Goal: Task Accomplishment & Management: Manage account settings

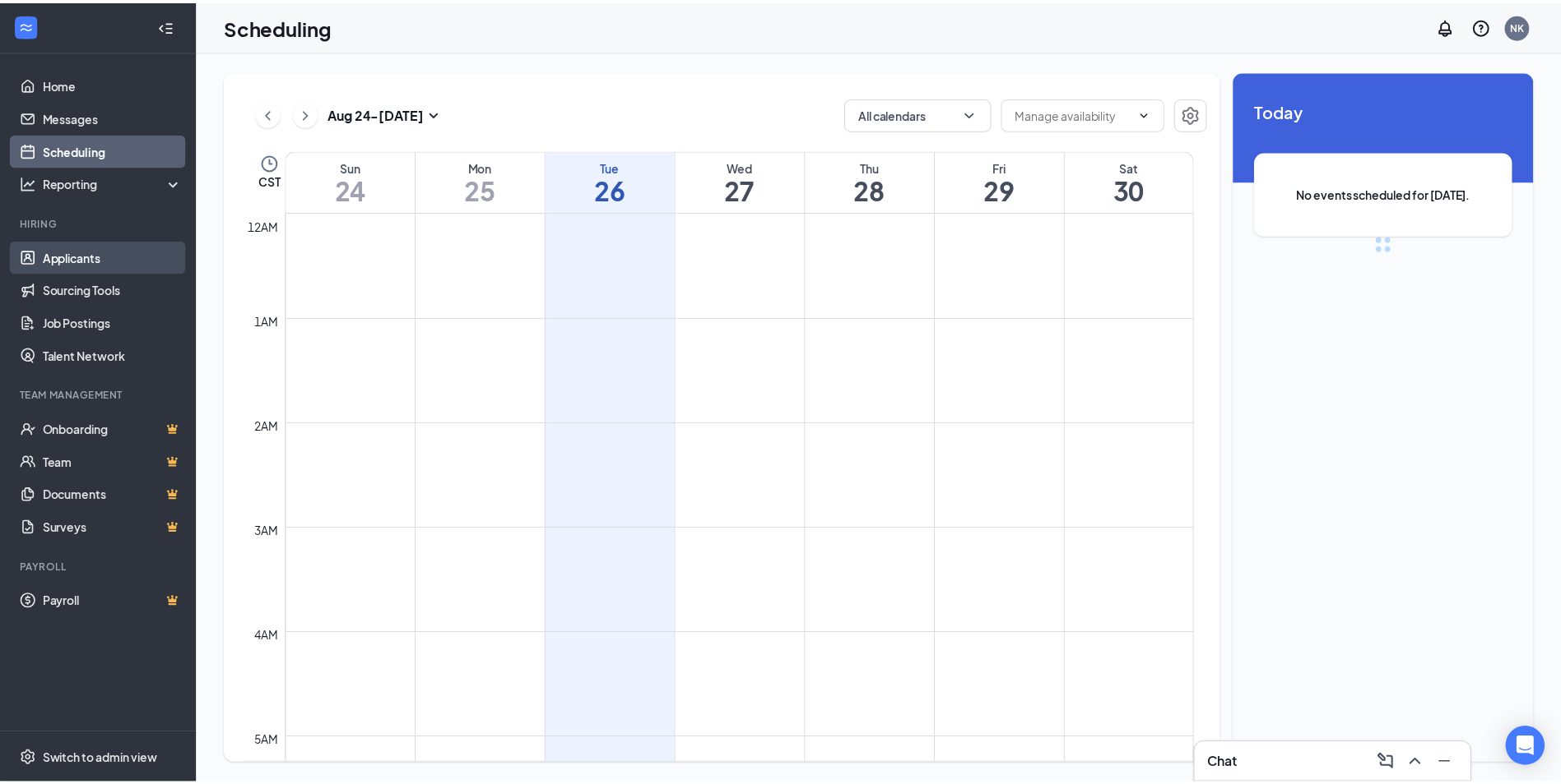
scroll to position [808, 0]
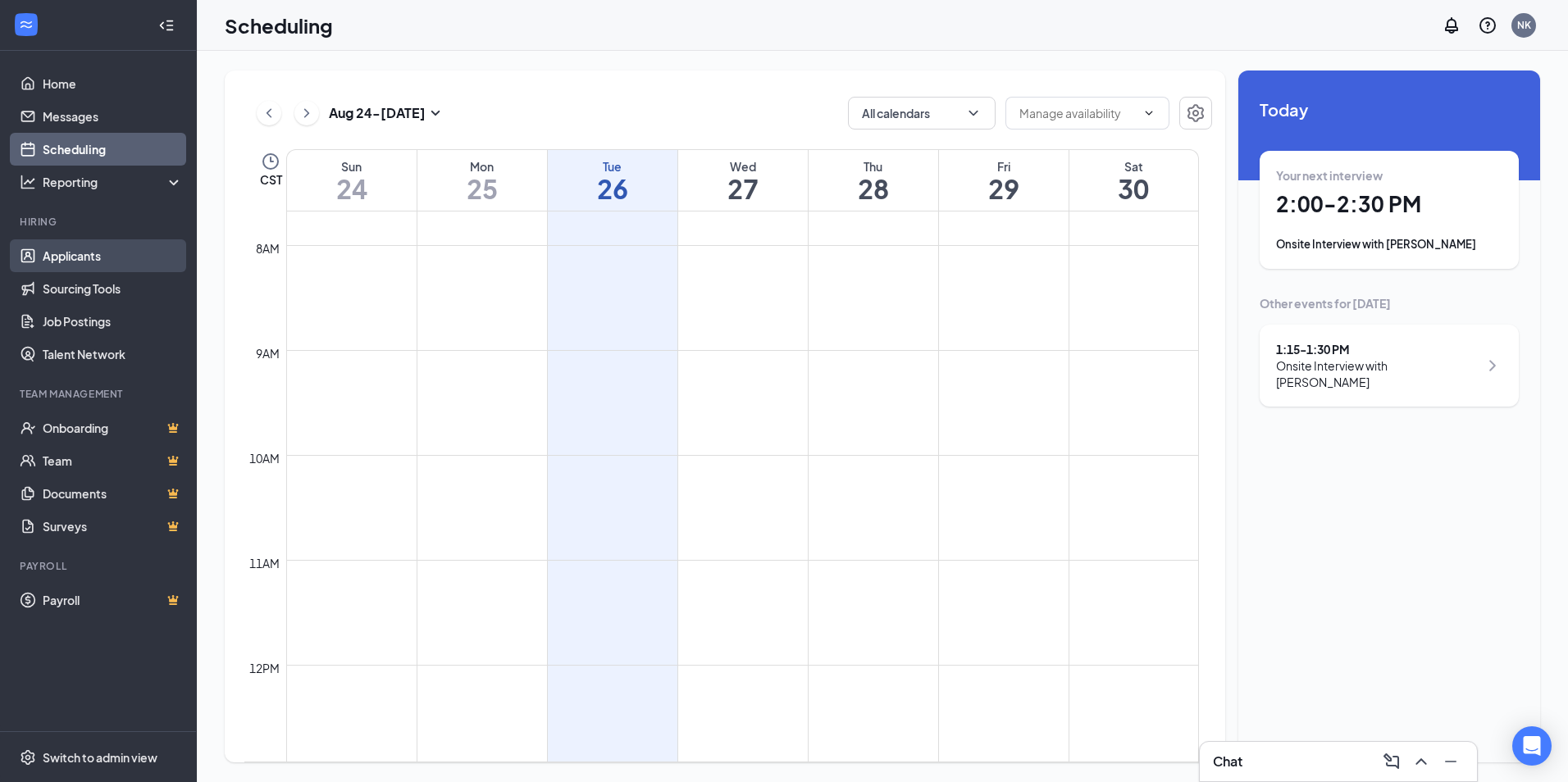
click at [76, 256] on link "Applicants" at bounding box center [112, 256] width 140 height 33
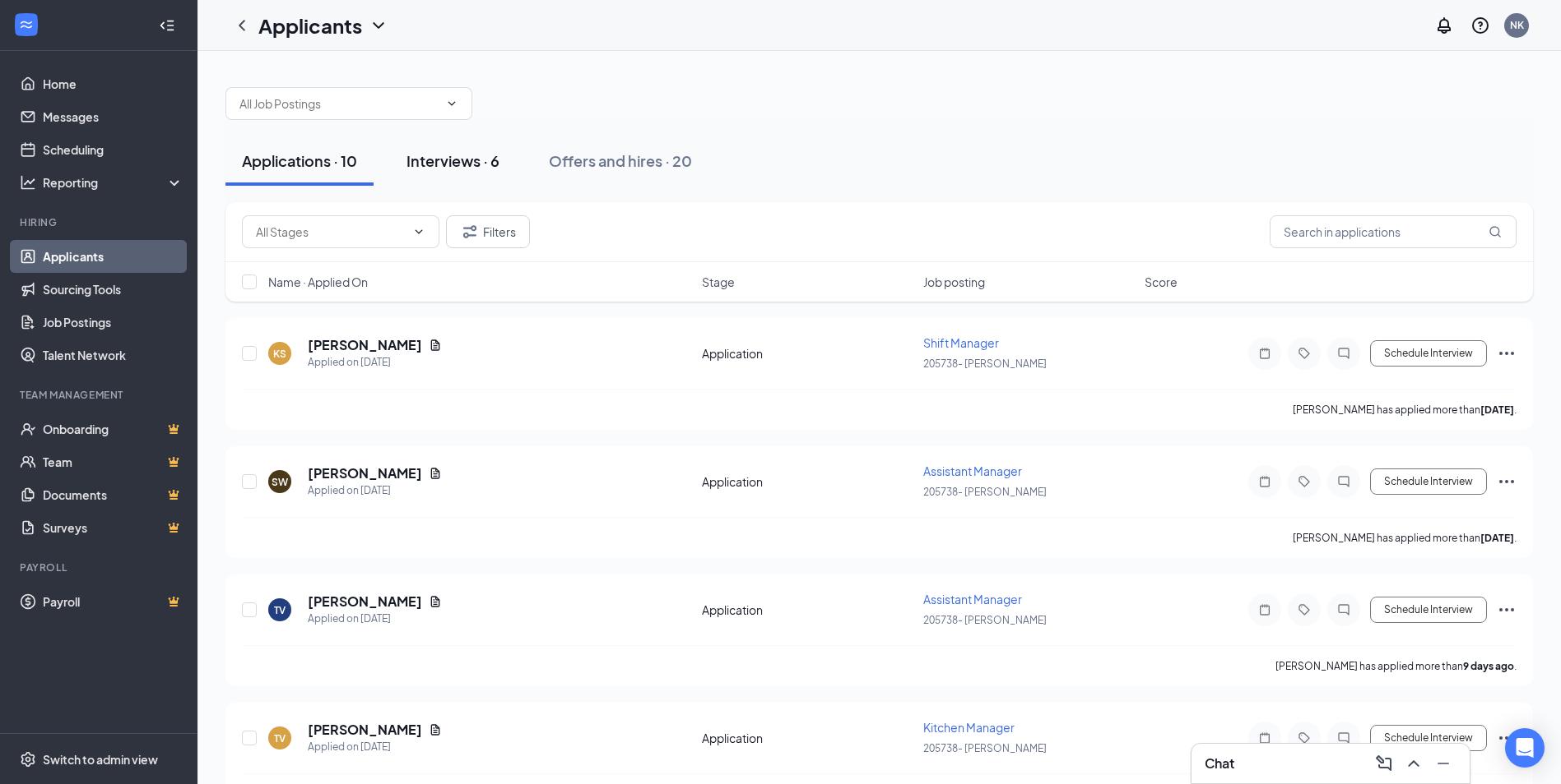
click at [436, 163] on div "Interviews · 6" at bounding box center [453, 161] width 93 height 21
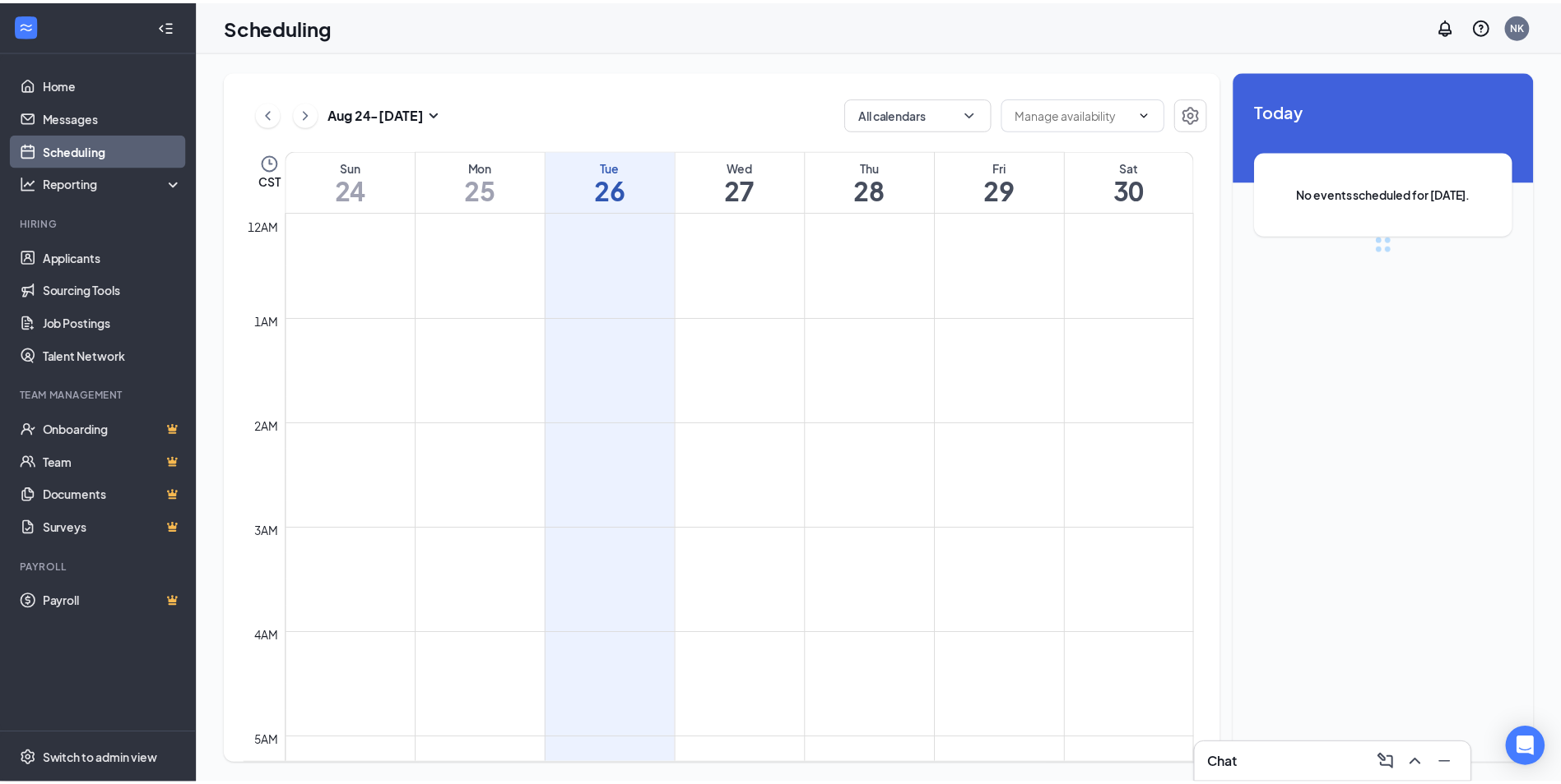
scroll to position [808, 0]
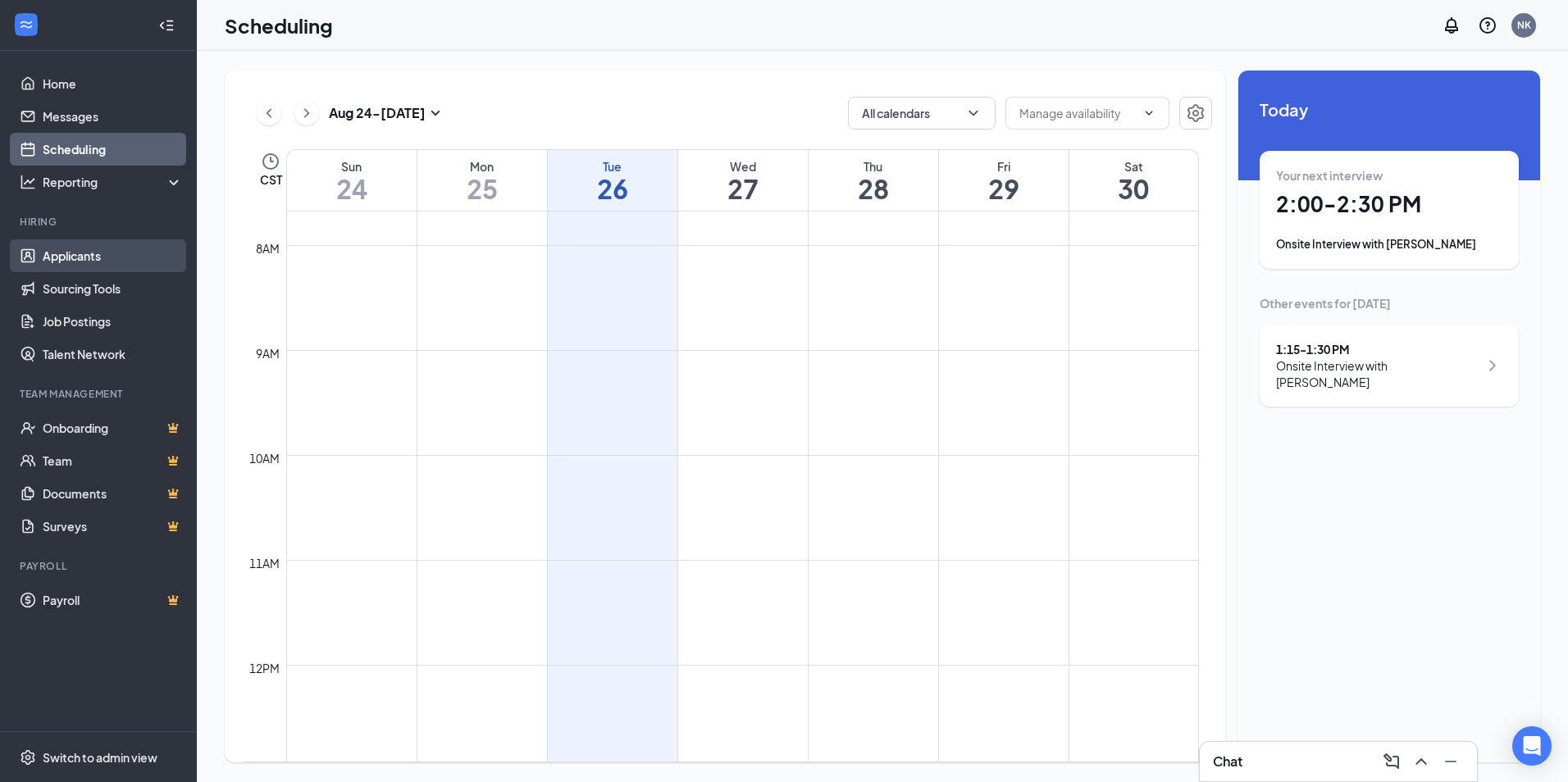
click at [100, 260] on link "Applicants" at bounding box center [112, 256] width 140 height 33
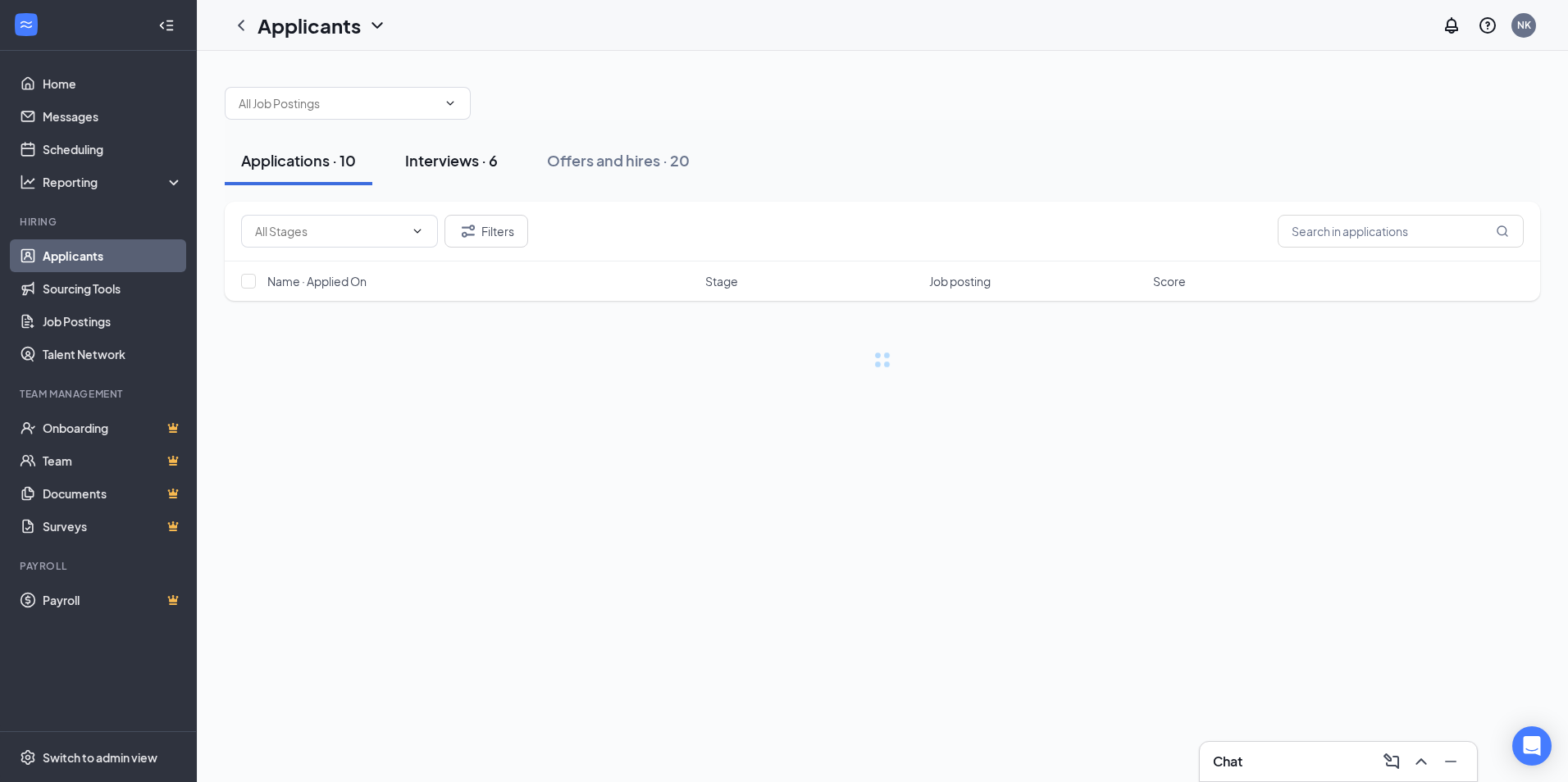
click at [464, 161] on div "Interviews · 6" at bounding box center [451, 160] width 92 height 21
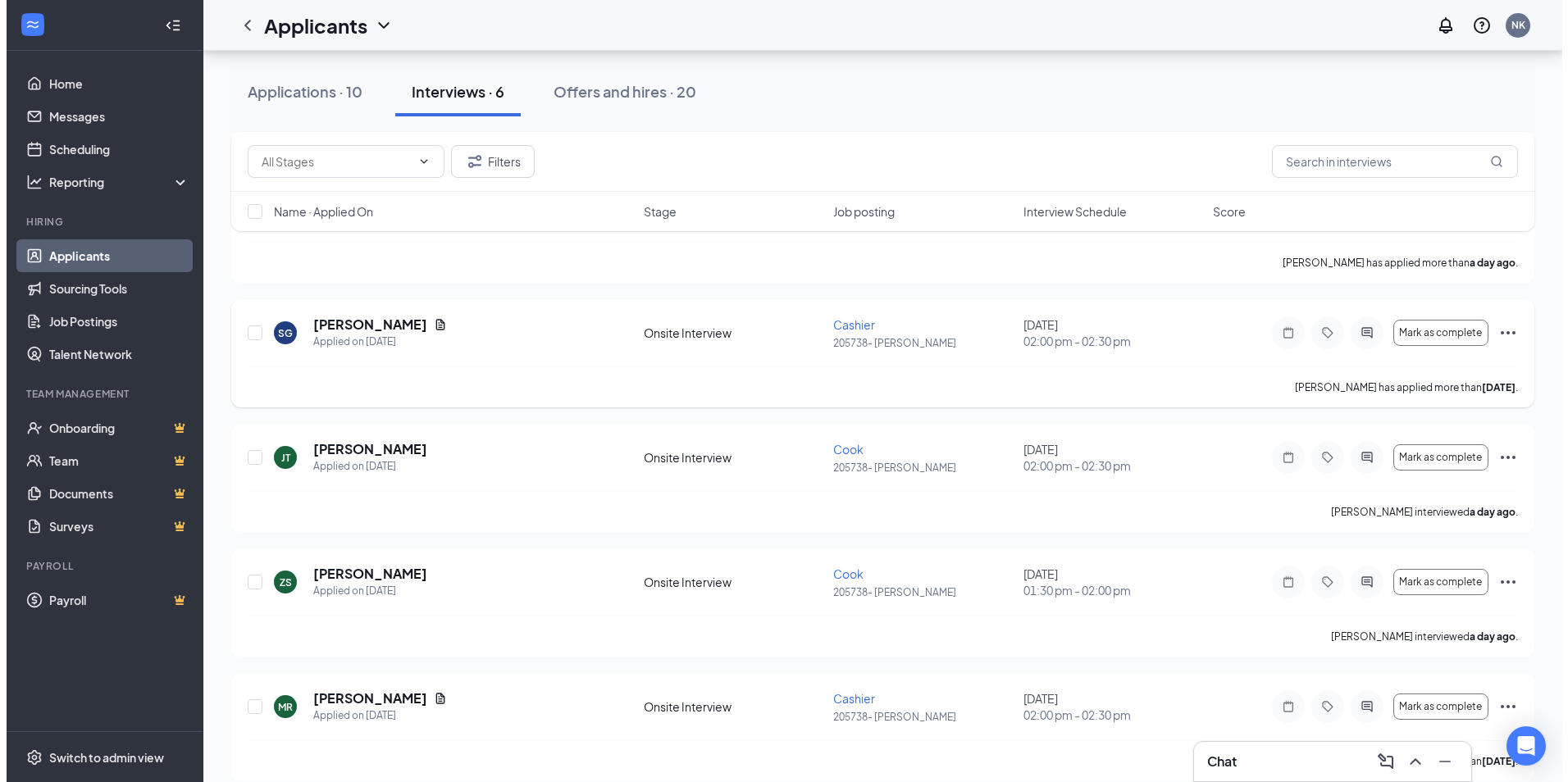
scroll to position [286, 0]
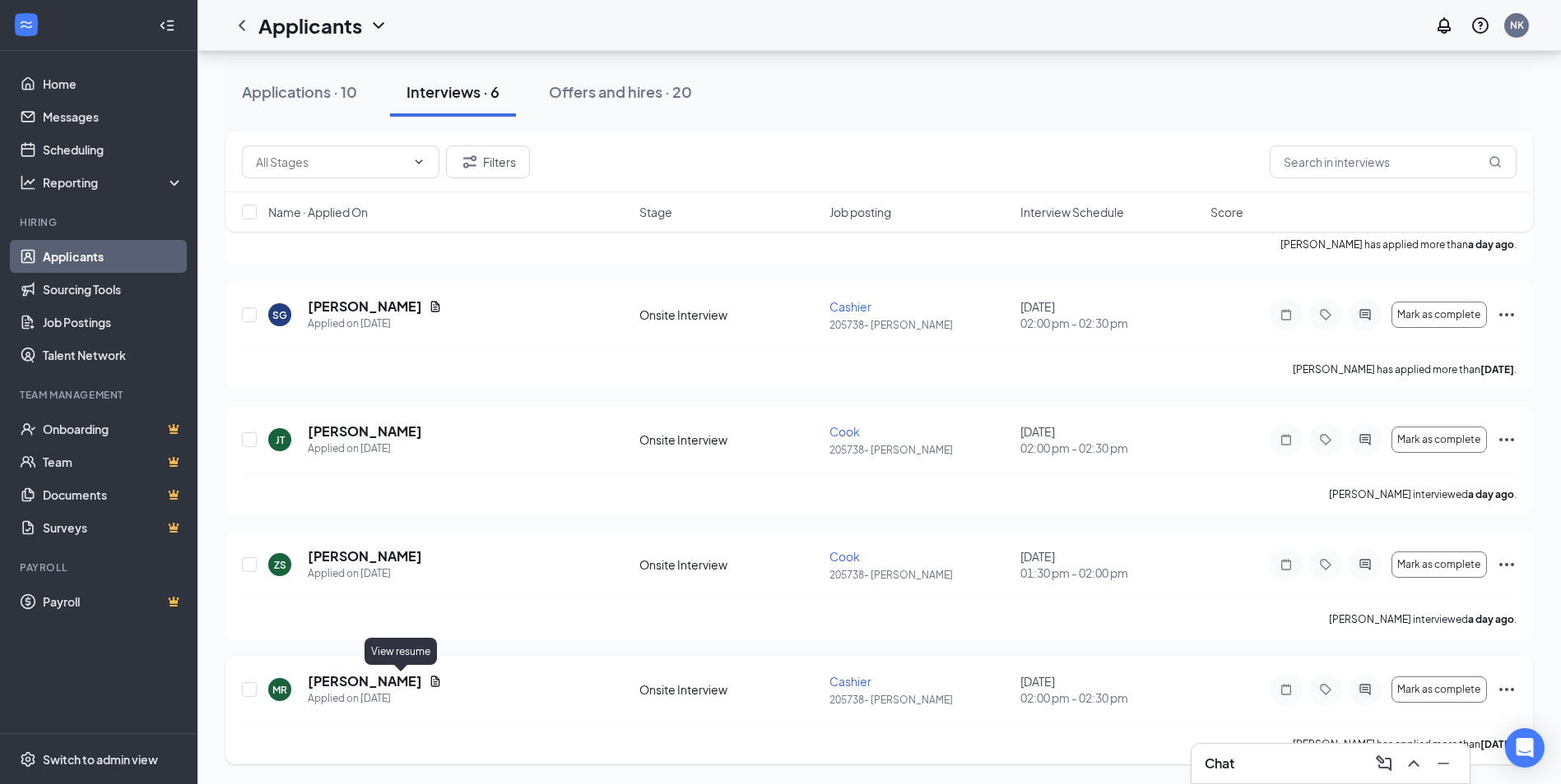
click at [429, 683] on icon "Document" at bounding box center [435, 681] width 13 height 13
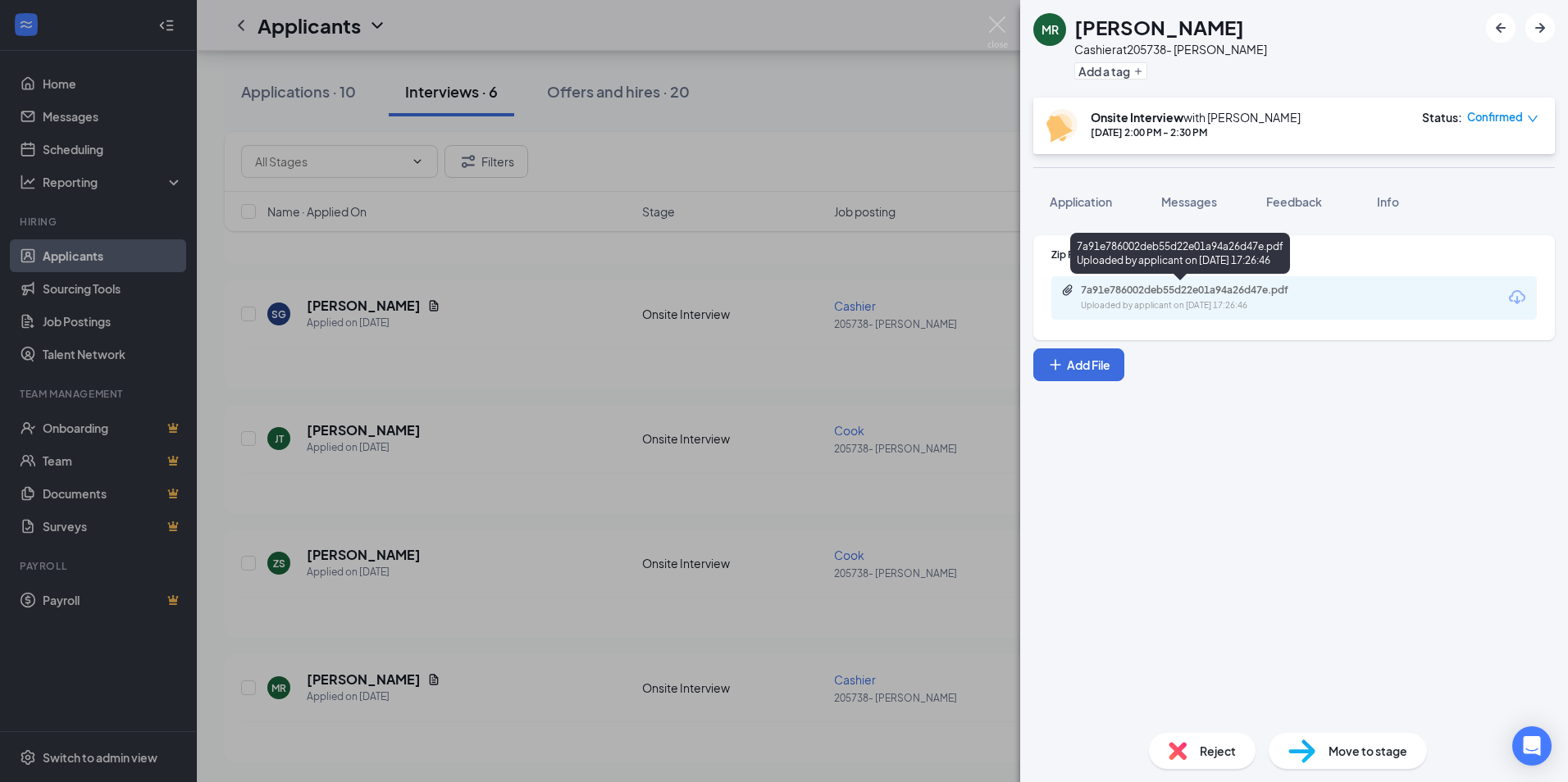
click at [1182, 296] on div "7a91e786002deb55d22e01a94a26d47e.pdf" at bounding box center [1195, 290] width 229 height 13
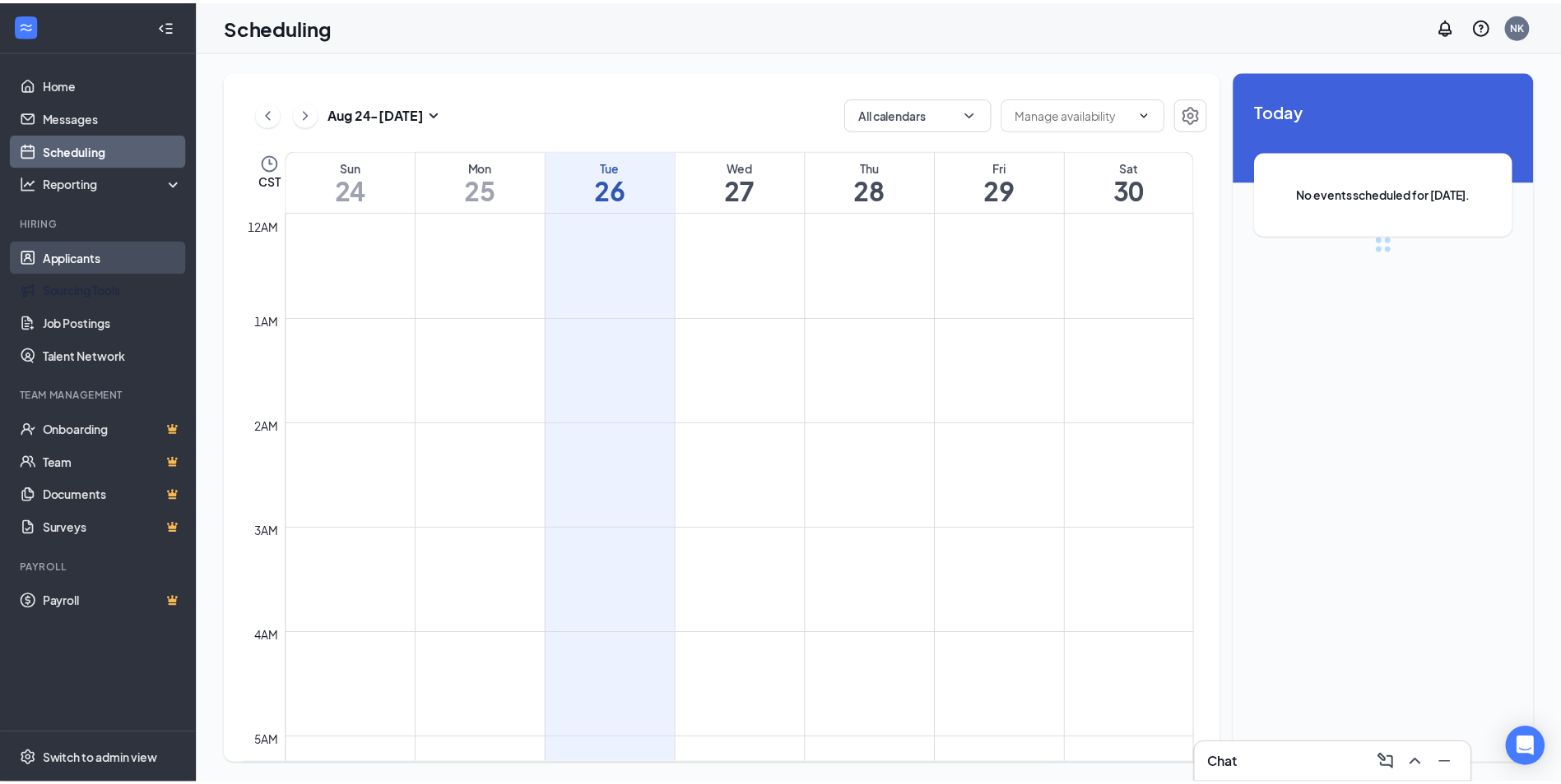
scroll to position [808, 0]
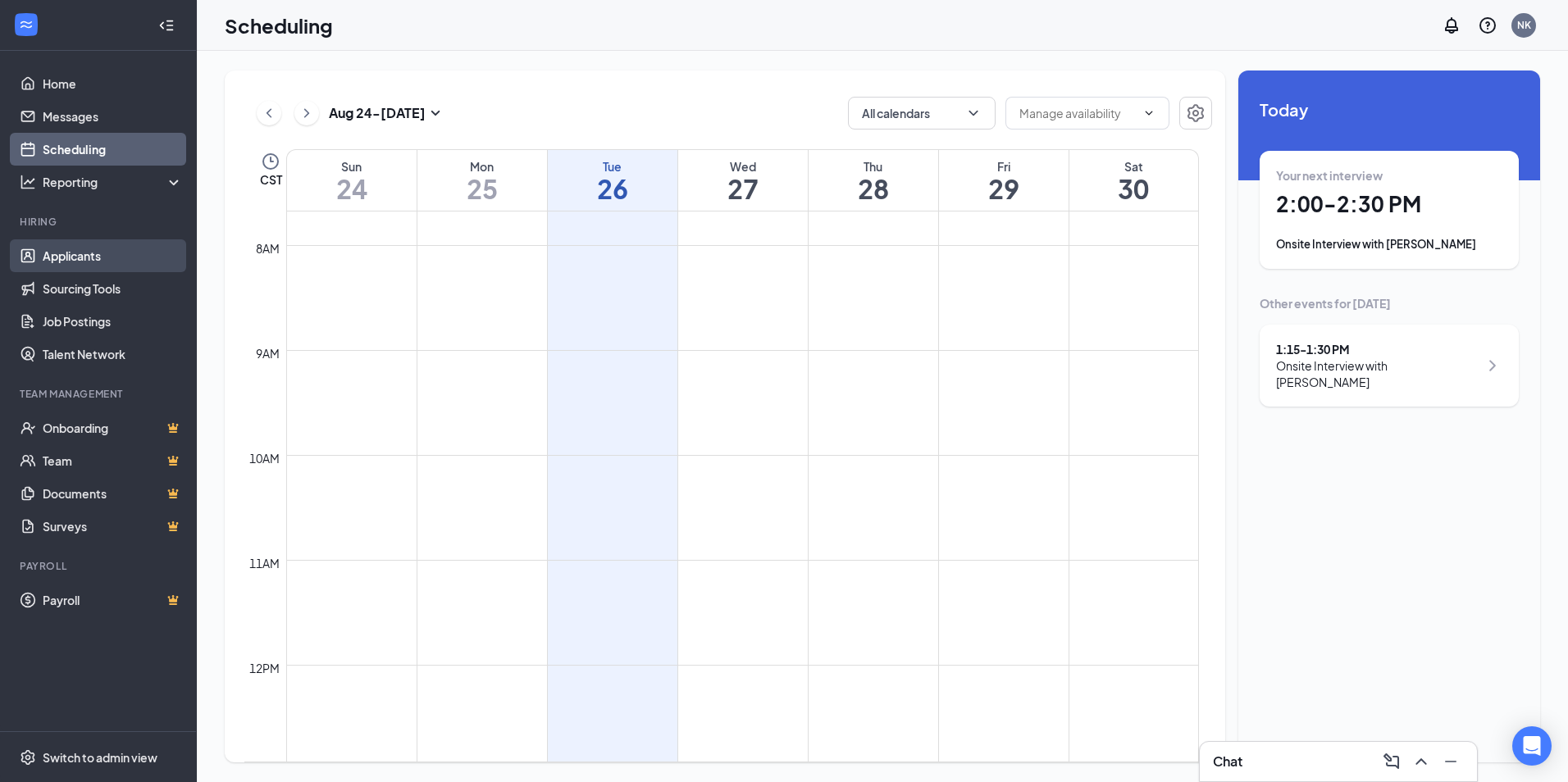
click at [89, 252] on link "Applicants" at bounding box center [112, 256] width 140 height 33
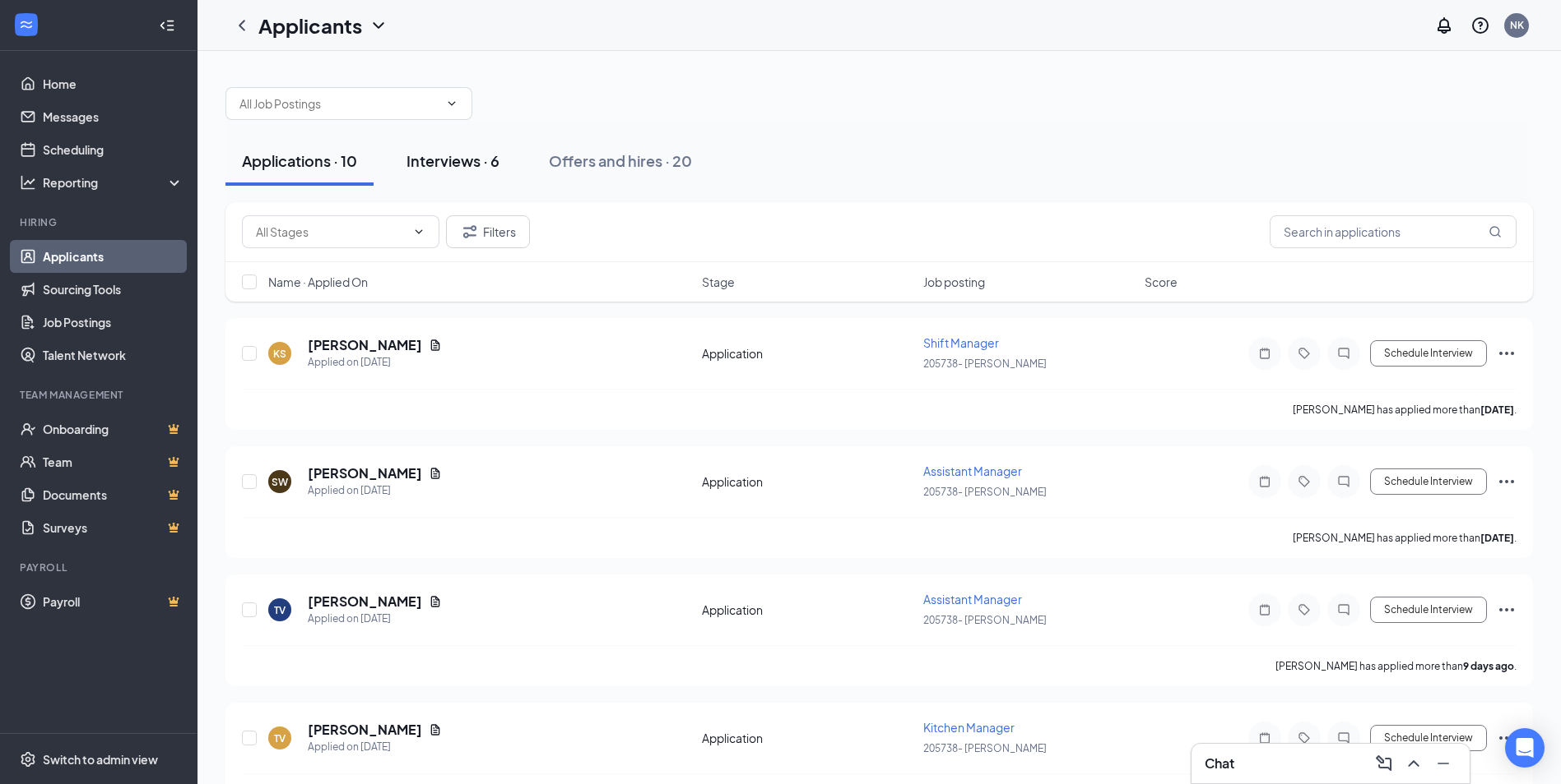
click at [451, 164] on div "Interviews · 6" at bounding box center [453, 161] width 93 height 21
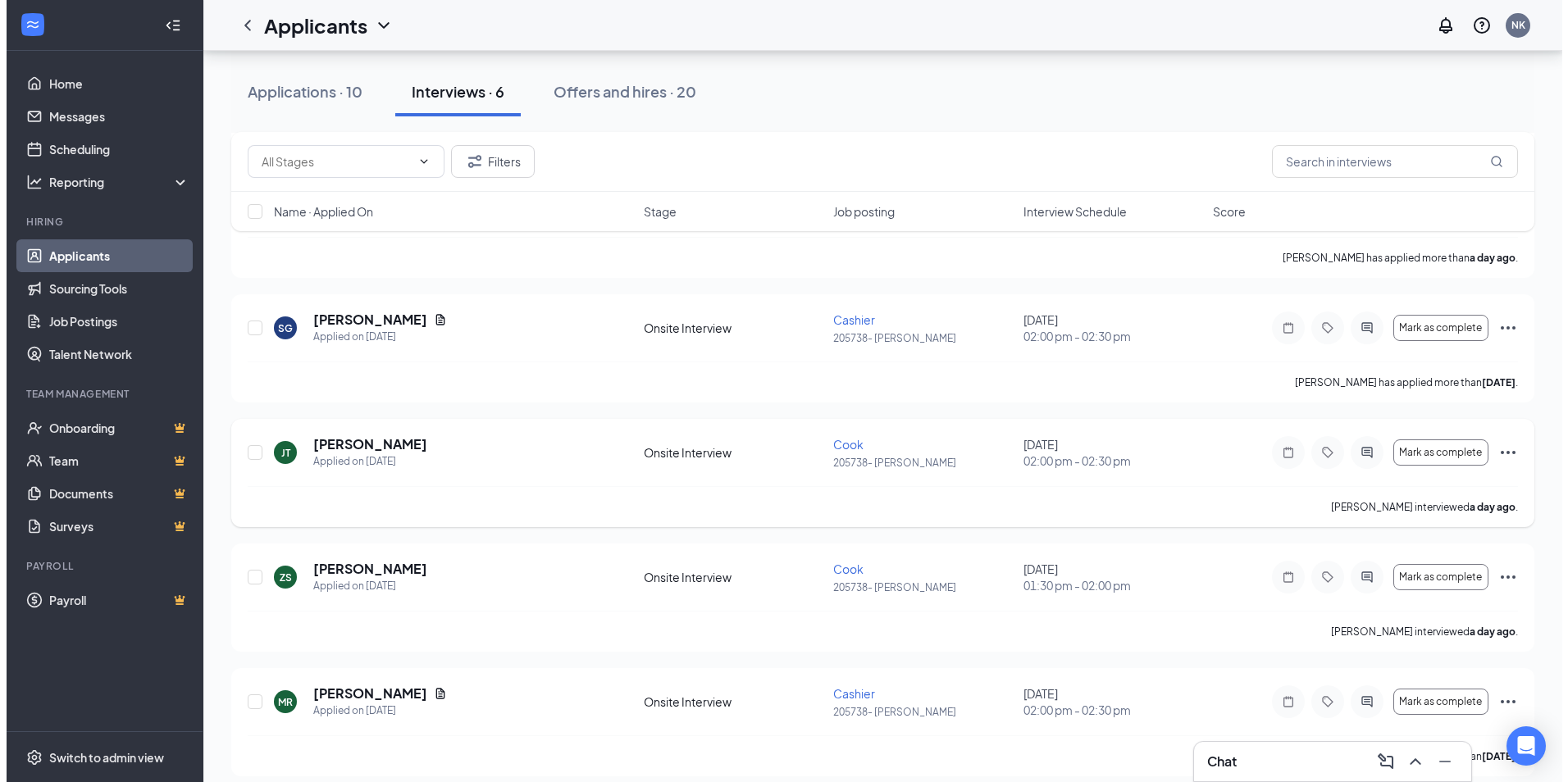
scroll to position [286, 0]
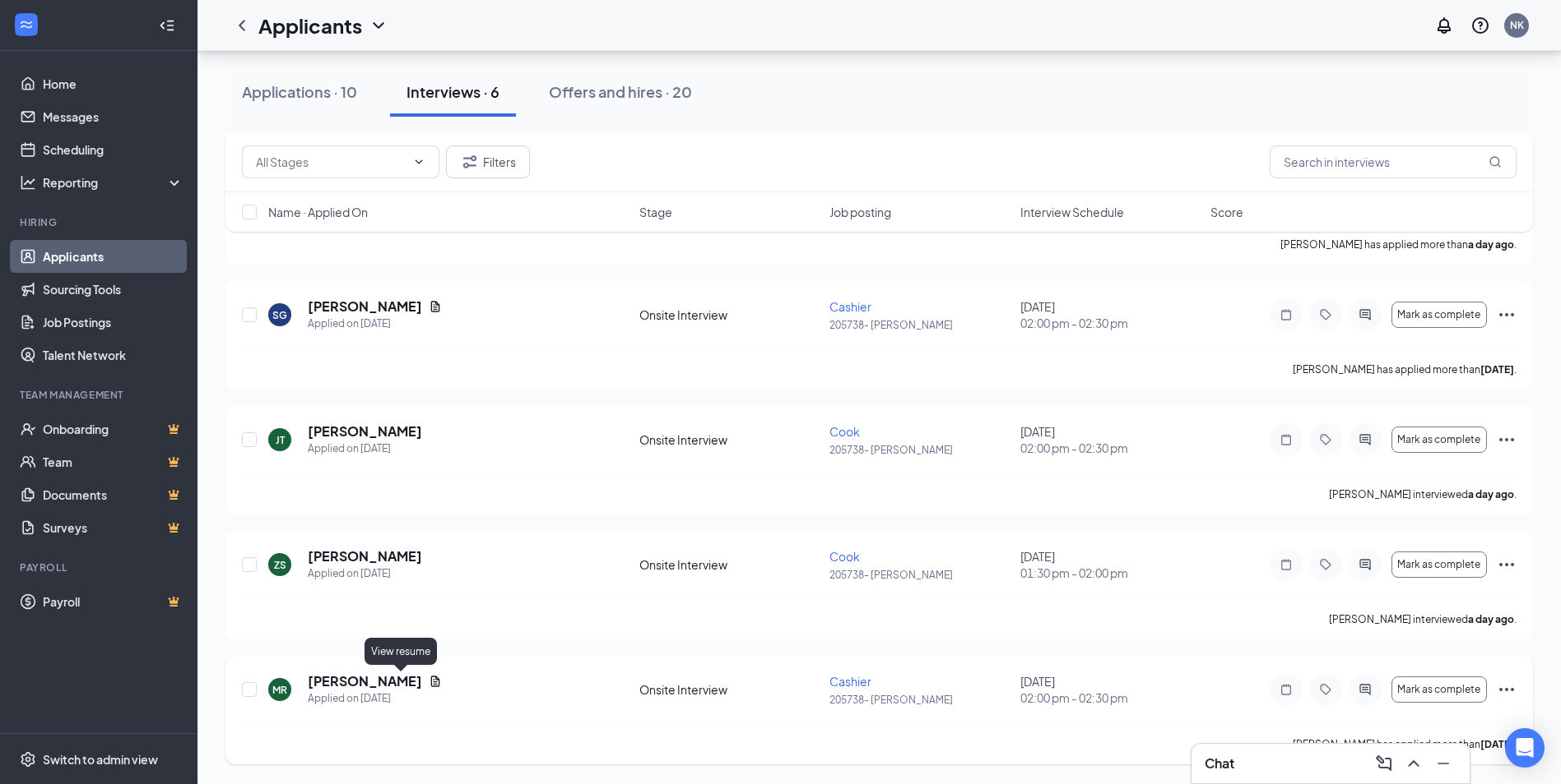
click at [429, 682] on icon "Document" at bounding box center [435, 681] width 13 height 13
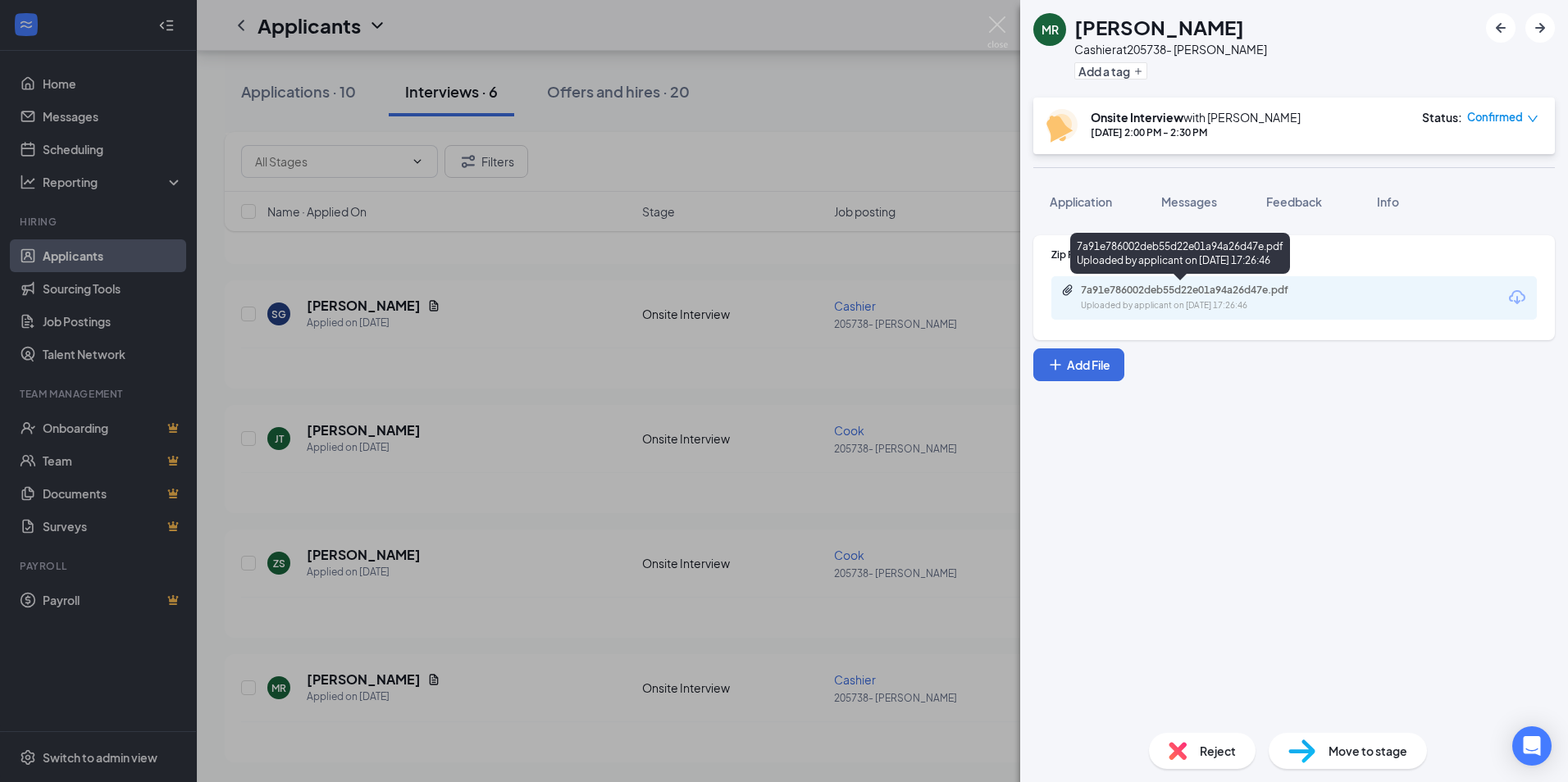
click at [1279, 309] on div "Uploaded by applicant on [DATE] 17:26:46" at bounding box center [1204, 305] width 246 height 13
